Goal: Check status: Check status

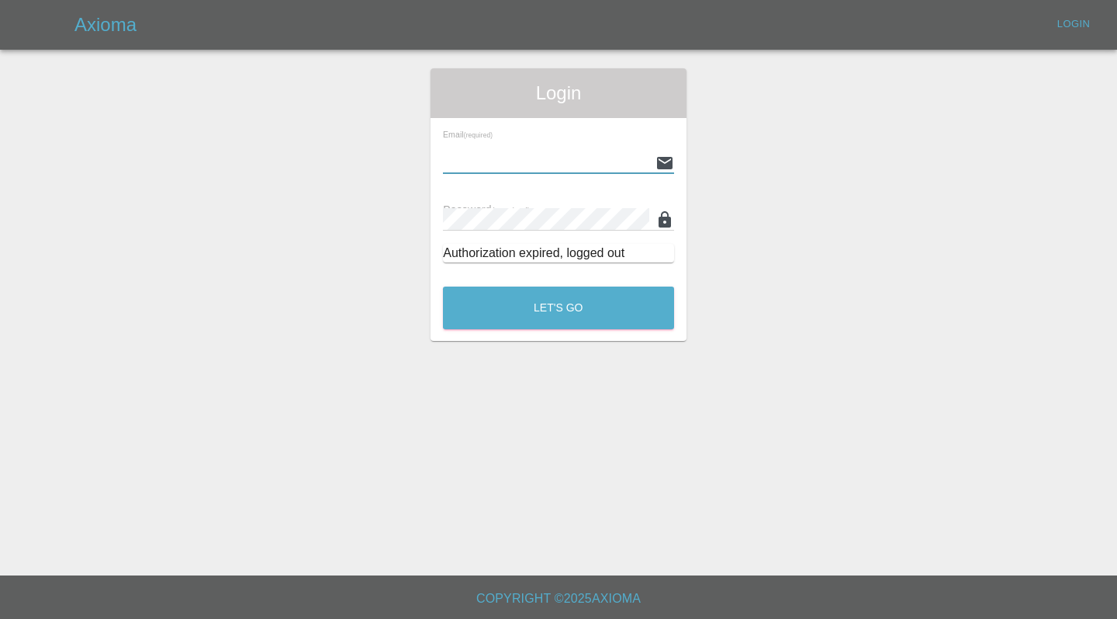
type input "[EMAIL_ADDRESS][DOMAIN_NAME]"
click at [559, 307] on button "Let's Go" at bounding box center [558, 307] width 231 height 43
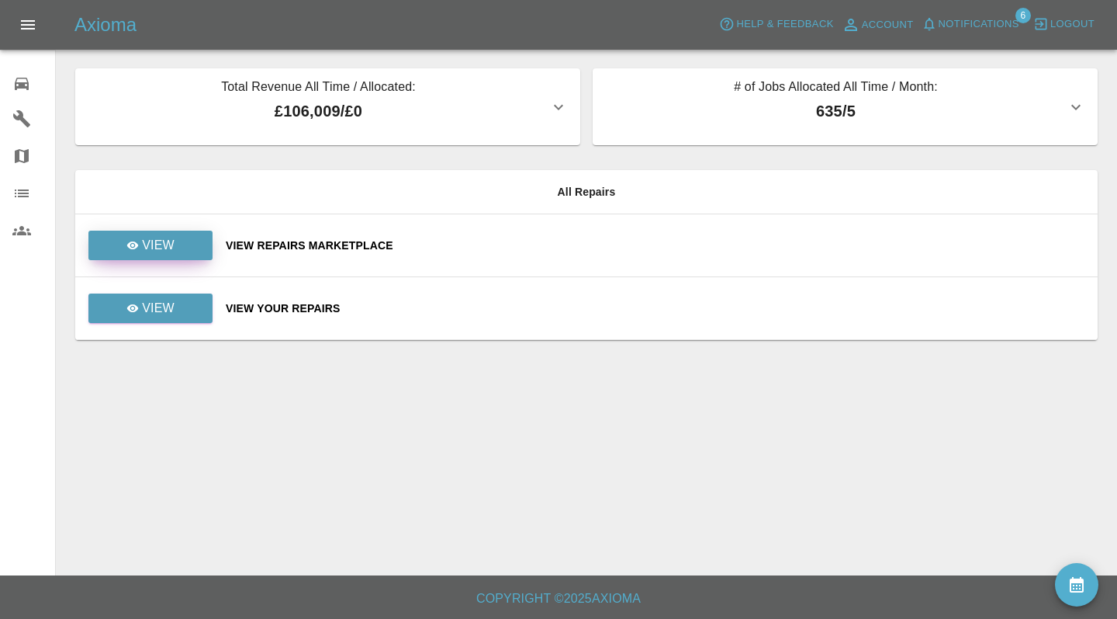
click at [165, 242] on p "View" at bounding box center [158, 245] width 33 height 19
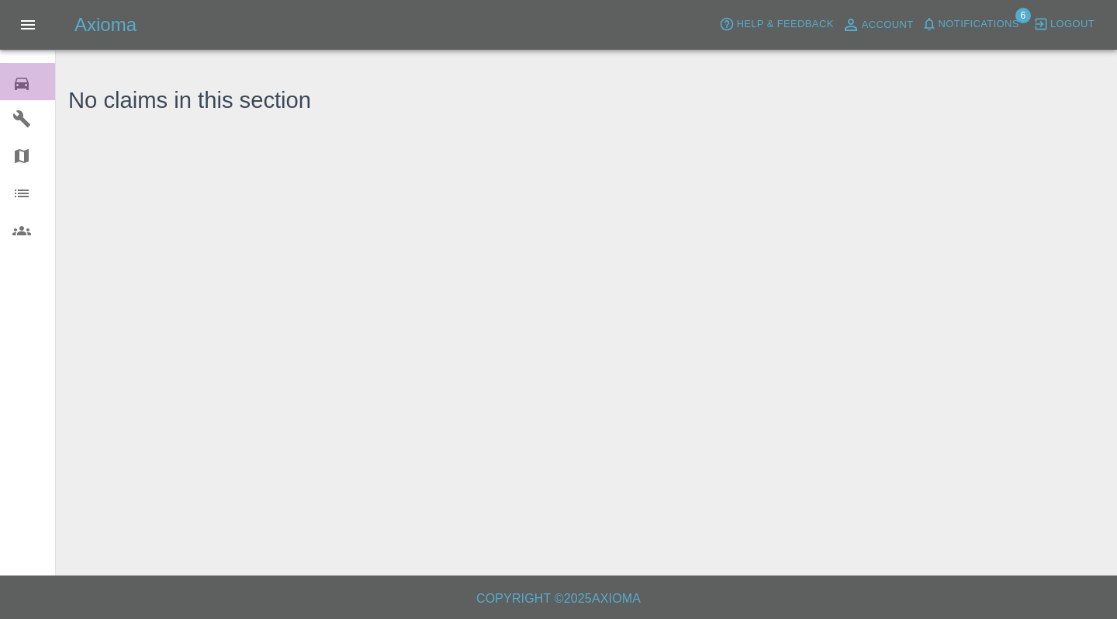
click at [29, 82] on icon at bounding box center [21, 83] width 19 height 19
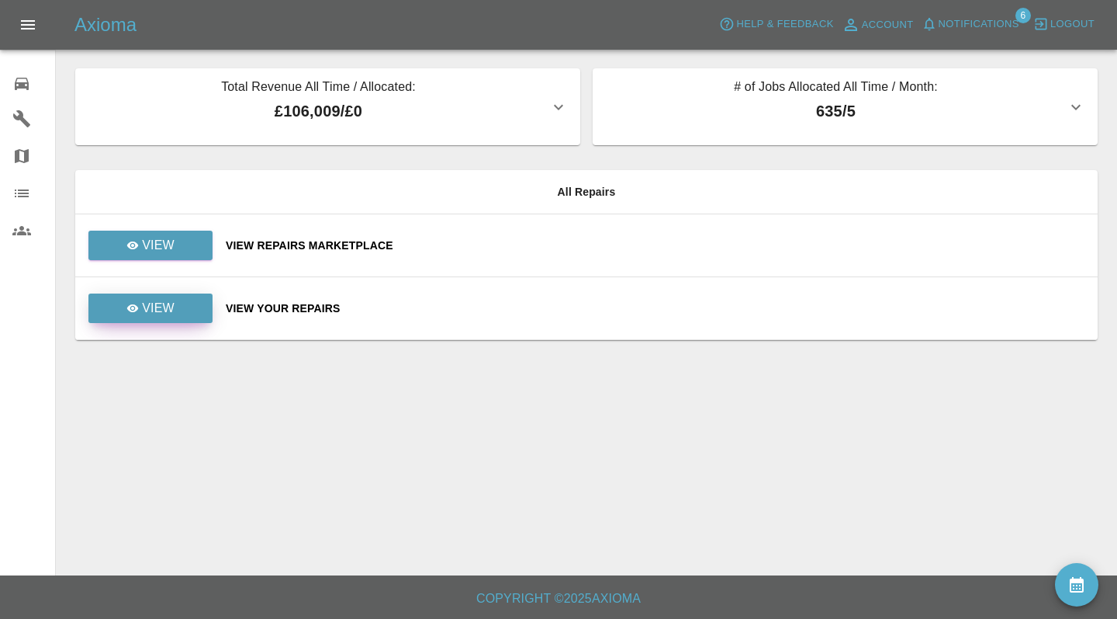
click at [177, 307] on link "View" at bounding box center [150, 307] width 124 height 29
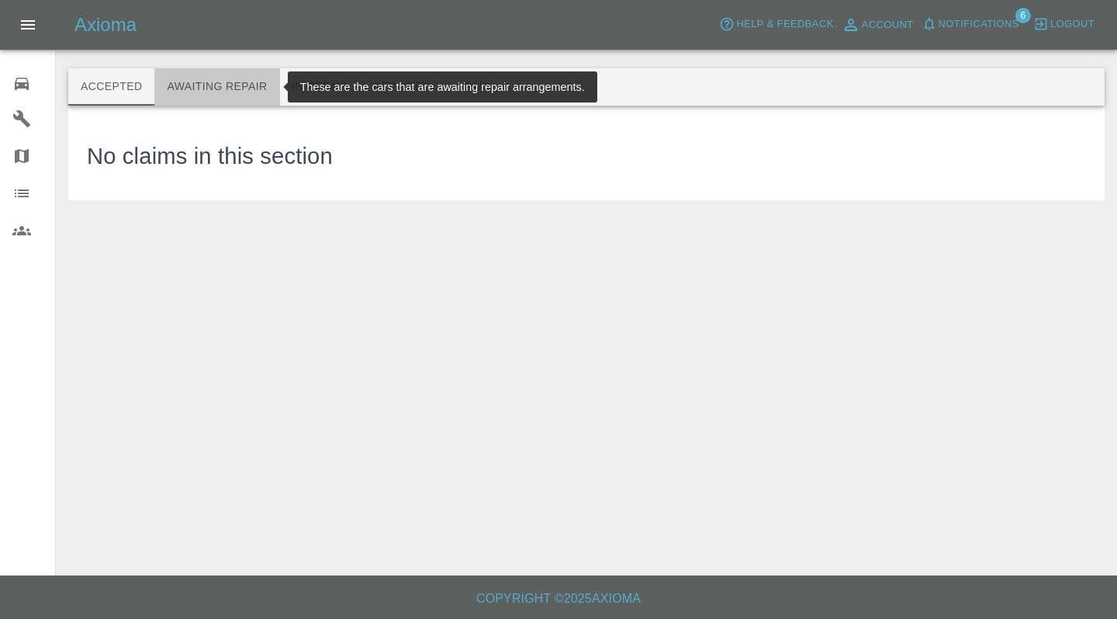
click at [224, 85] on button "Awaiting Repair" at bounding box center [216, 86] width 125 height 37
